Goal: Task Accomplishment & Management: Manage account settings

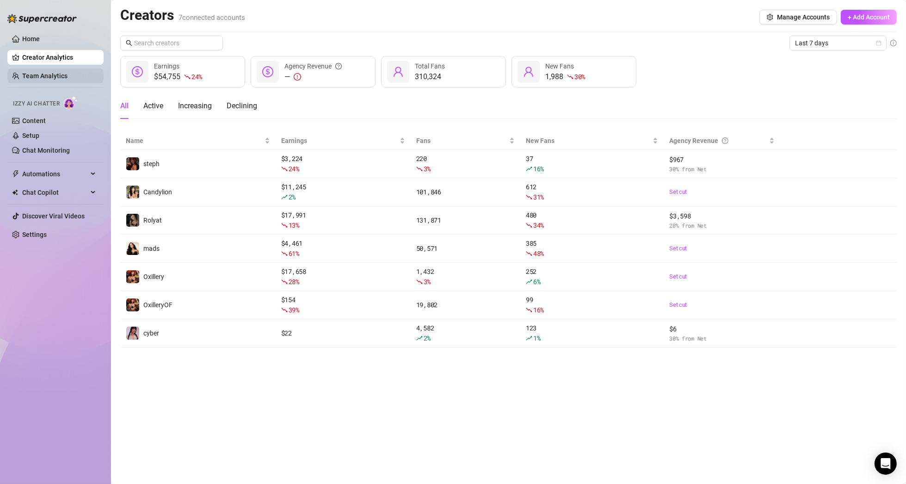
click at [58, 75] on link "Team Analytics" at bounding box center [44, 75] width 45 height 7
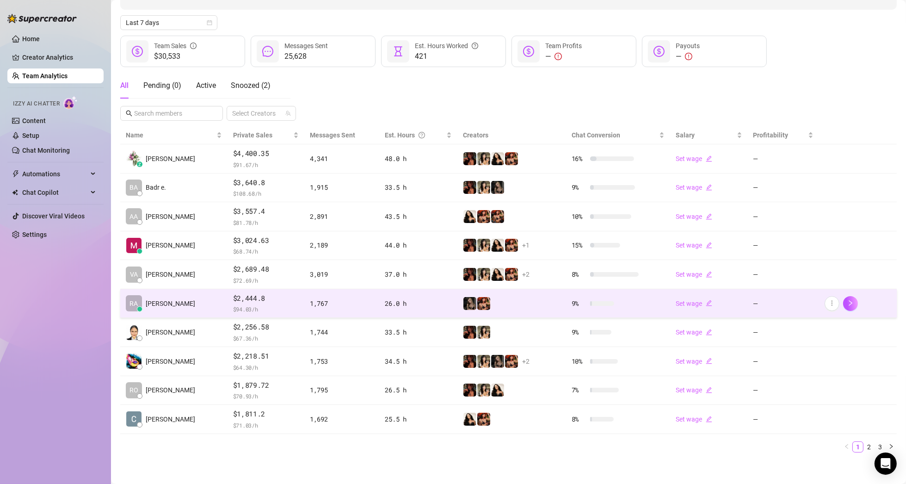
scroll to position [96, 0]
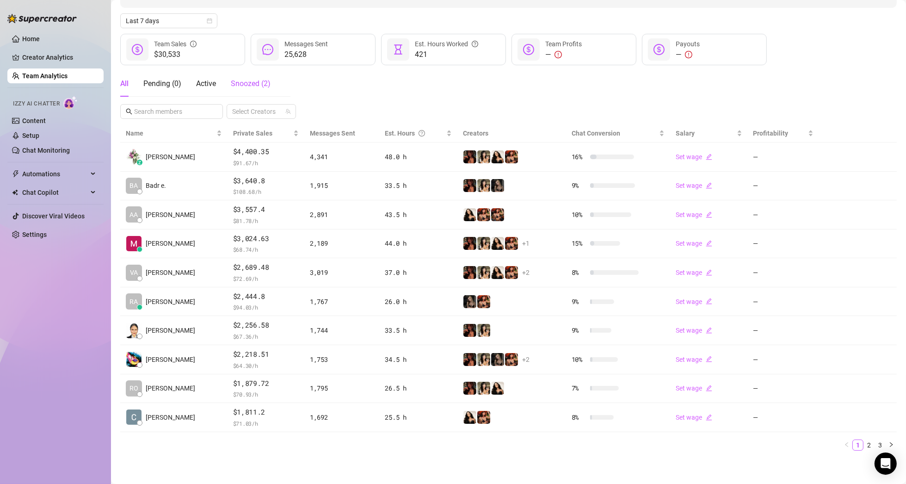
click at [241, 86] on span "Snoozed ( 2 )" at bounding box center [251, 83] width 40 height 9
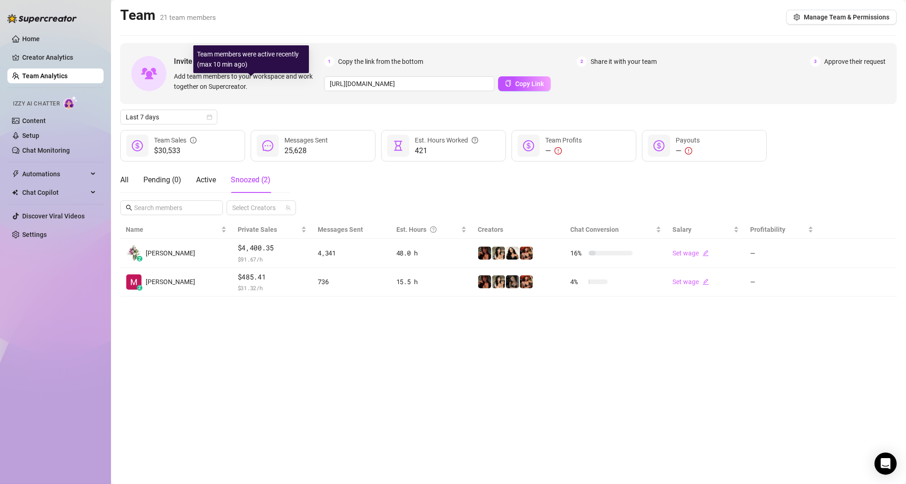
scroll to position [0, 0]
click at [131, 181] on div "All Pending ( 0 ) Active Snoozed ( 2 )" at bounding box center [195, 180] width 150 height 26
click at [129, 179] on div "All Pending ( 0 ) Active Snoozed ( 2 )" at bounding box center [195, 180] width 150 height 26
click at [120, 181] on div "All" at bounding box center [124, 179] width 8 height 11
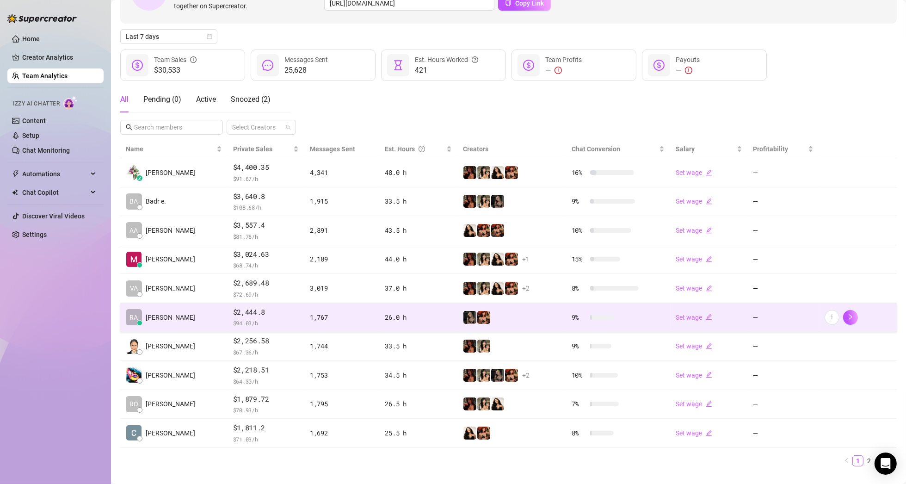
scroll to position [96, 0]
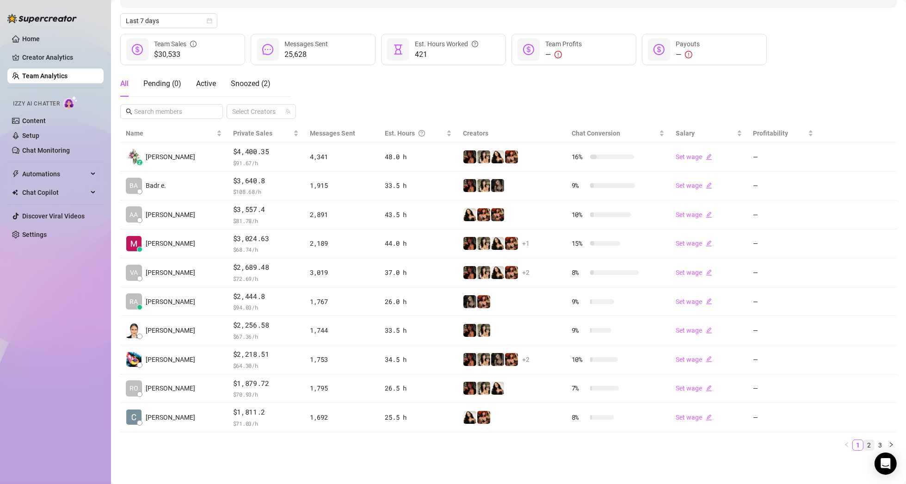
click at [864, 446] on link "2" at bounding box center [869, 445] width 10 height 10
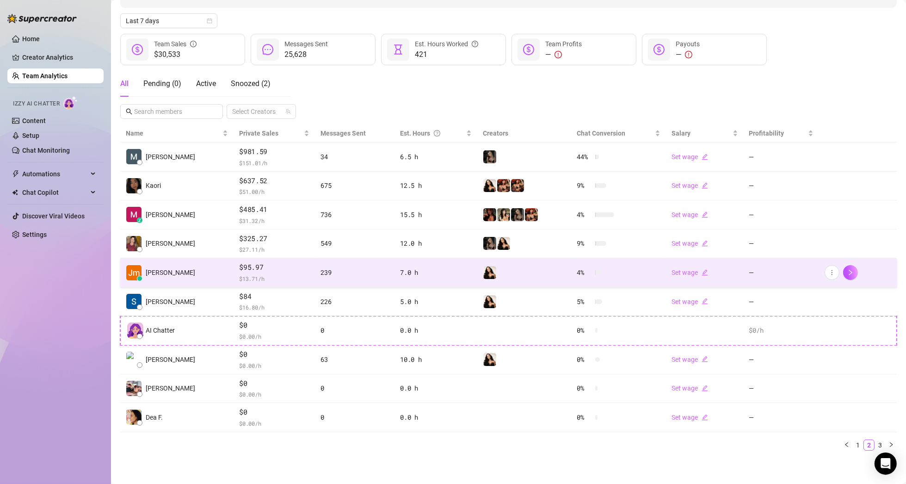
click at [508, 272] on div at bounding box center [524, 272] width 83 height 14
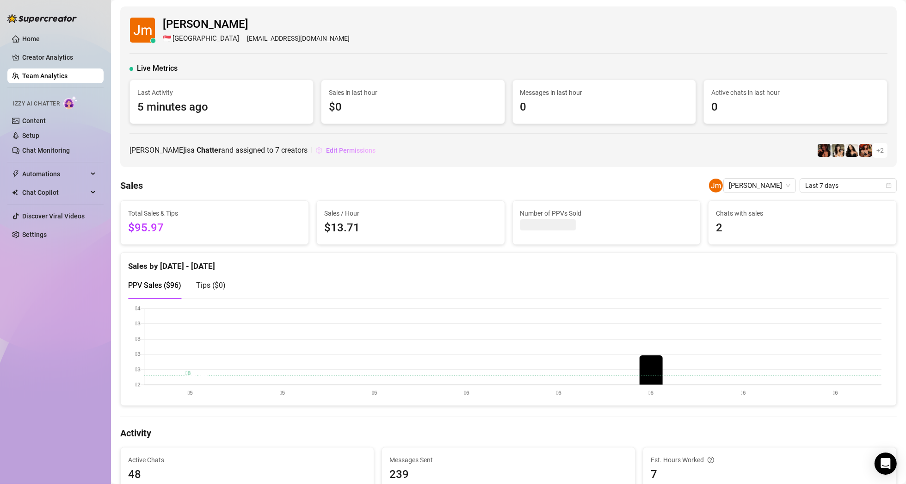
click at [336, 150] on span "Edit Permissions" at bounding box center [350, 150] width 49 height 7
